Goal: Check status: Check status

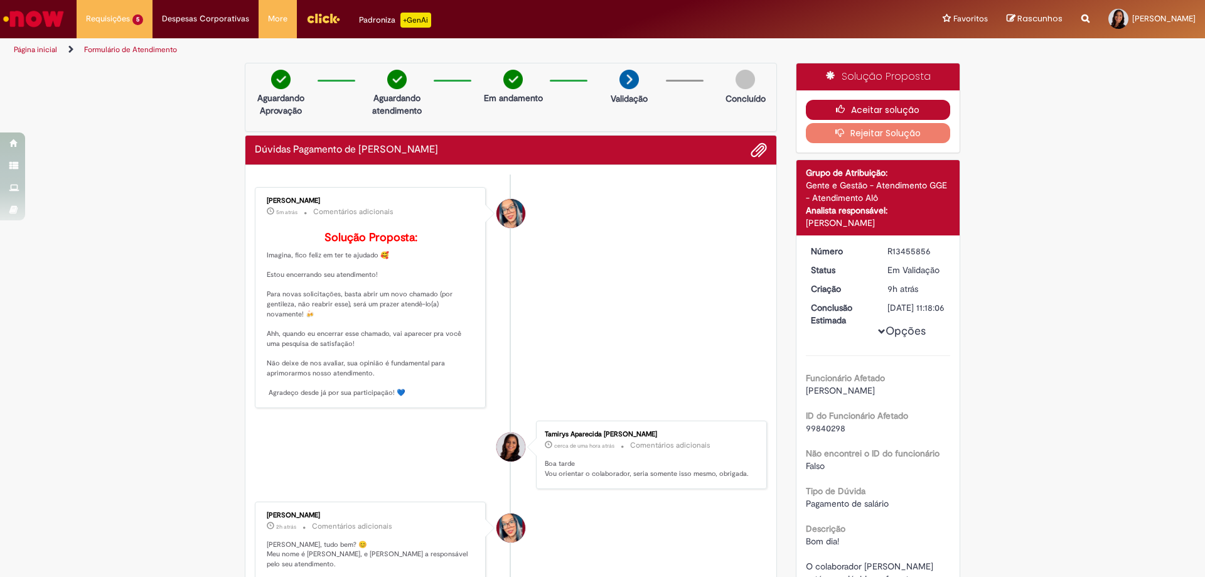
click at [838, 109] on icon "button" at bounding box center [843, 109] width 15 height 9
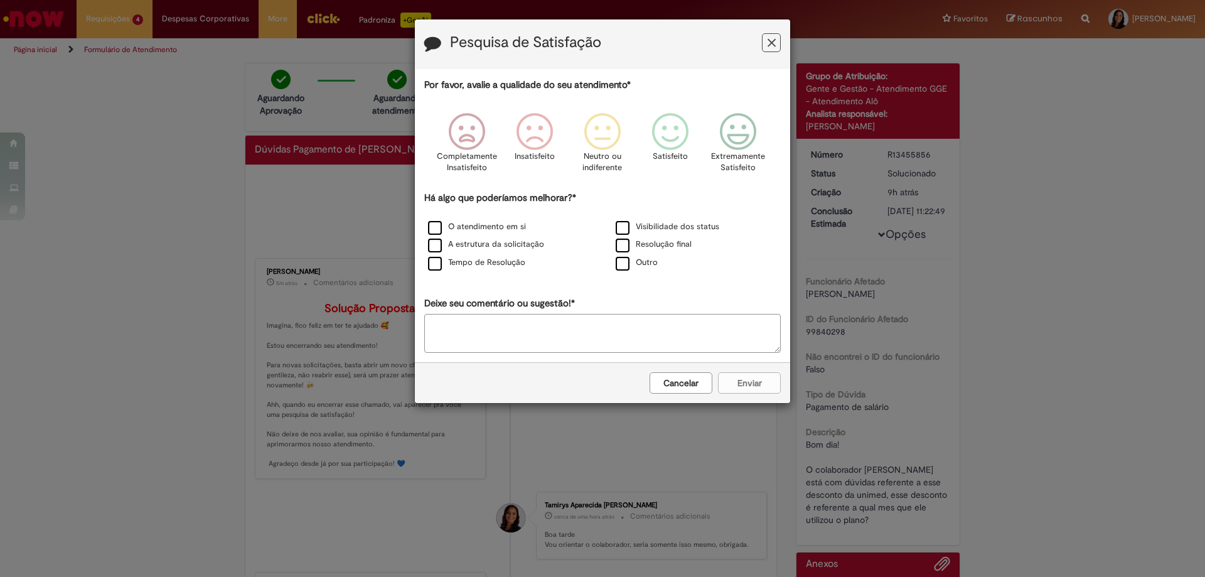
click at [35, 23] on div "Pesquisa de Satisfação Por favor, avalie a qualidade do seu atendimento* Comple…" at bounding box center [602, 288] width 1205 height 577
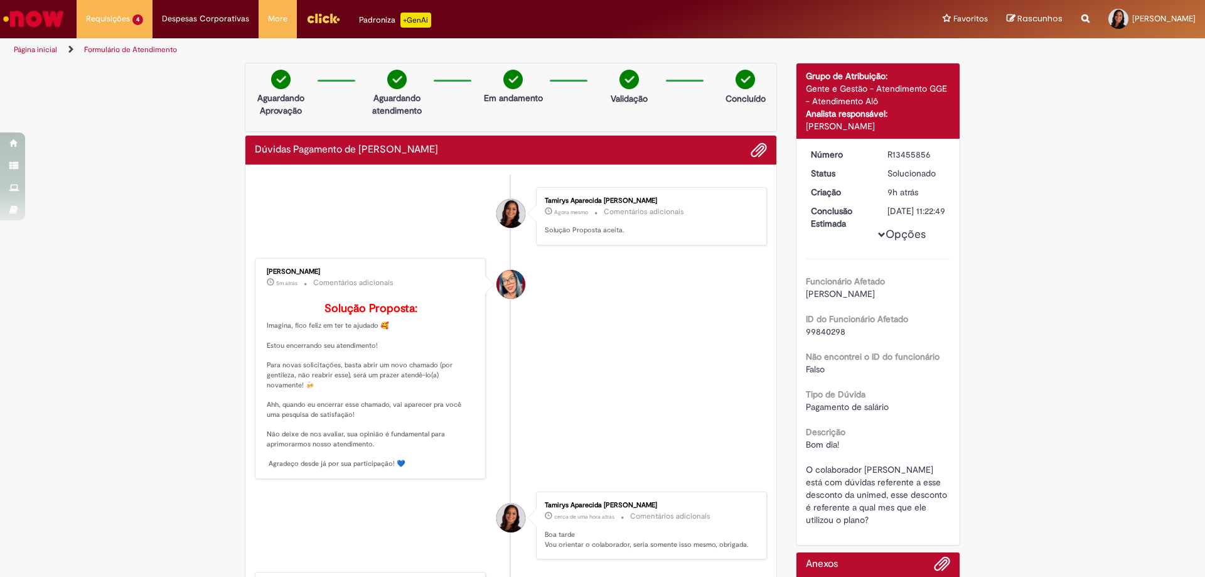
click at [40, 21] on img "Ir para a Homepage" at bounding box center [33, 18] width 65 height 25
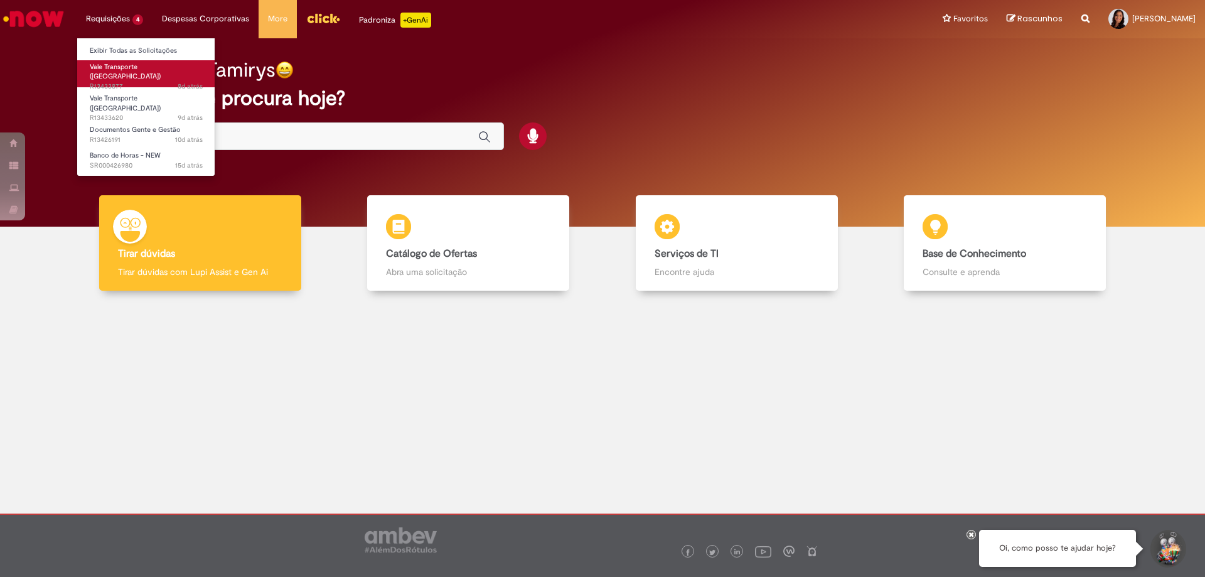
click at [127, 66] on span "Vale Transporte ([GEOGRAPHIC_DATA])" at bounding box center [125, 71] width 71 height 19
click at [154, 82] on span "8d atrás 8 dias atrás R13433877" at bounding box center [146, 87] width 113 height 10
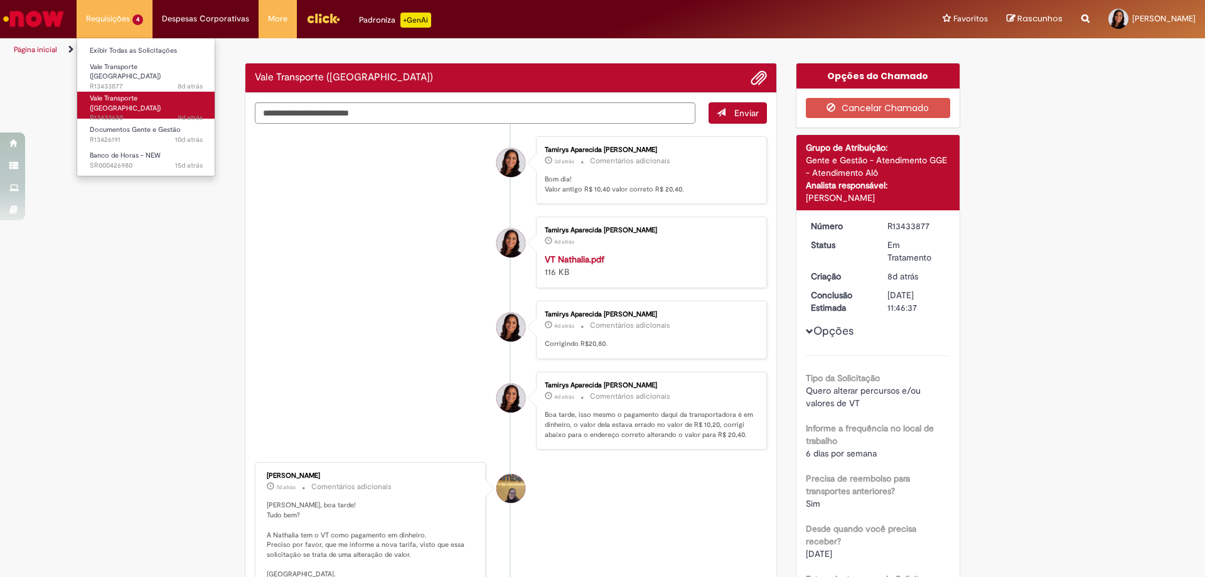
click at [158, 113] on span "9d atrás 9 dias atrás R13433620" at bounding box center [146, 118] width 113 height 10
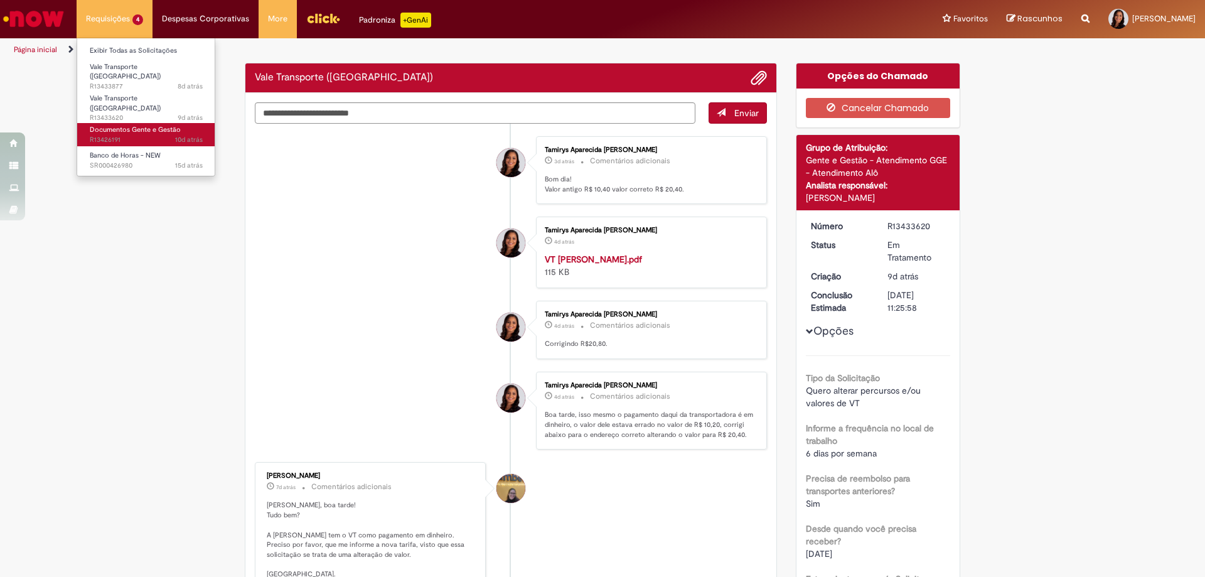
click at [146, 135] on span "10d atrás 10 dias atrás R13426191" at bounding box center [146, 140] width 113 height 10
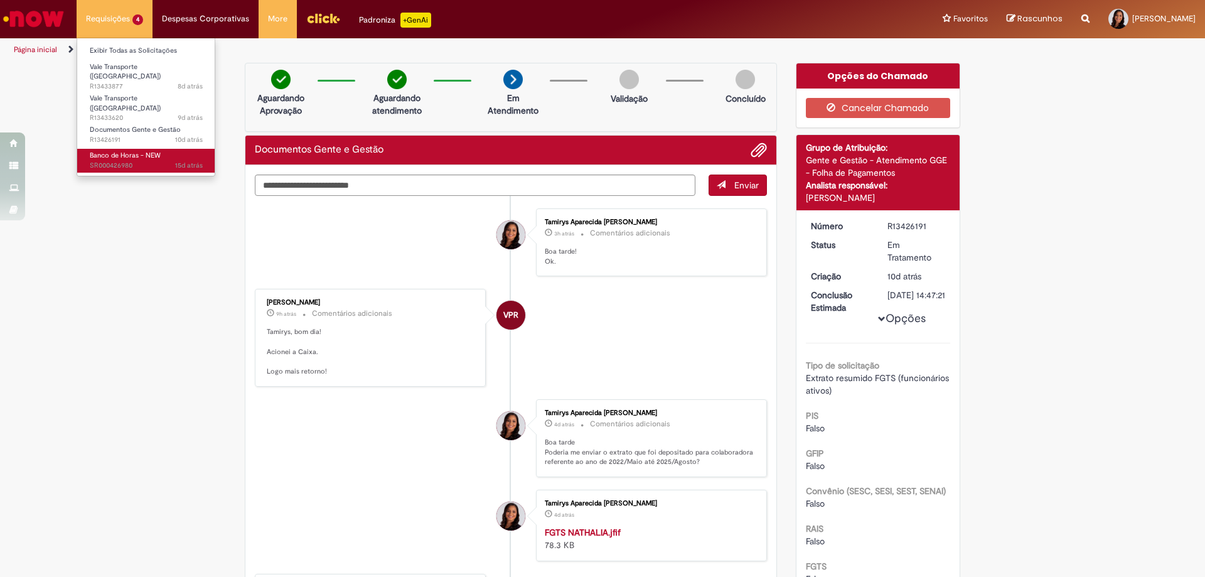
click at [156, 149] on link "Banco de Horas - NEW 15d atrás 15 dias atrás SR000426980" at bounding box center [146, 160] width 138 height 23
